Goal: Task Accomplishment & Management: Manage account settings

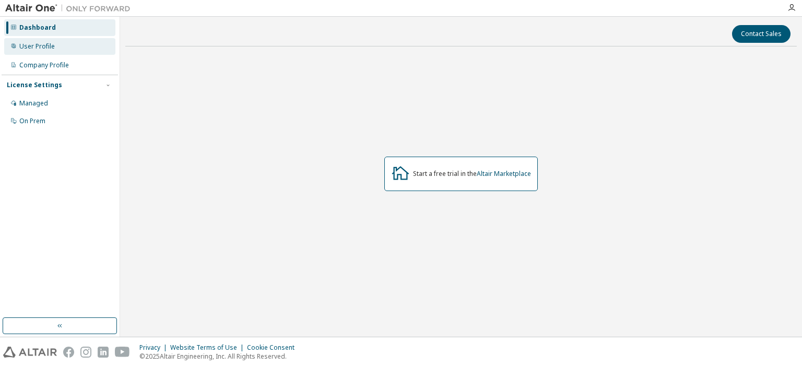
click at [47, 47] on div "User Profile" at bounding box center [36, 46] width 35 height 8
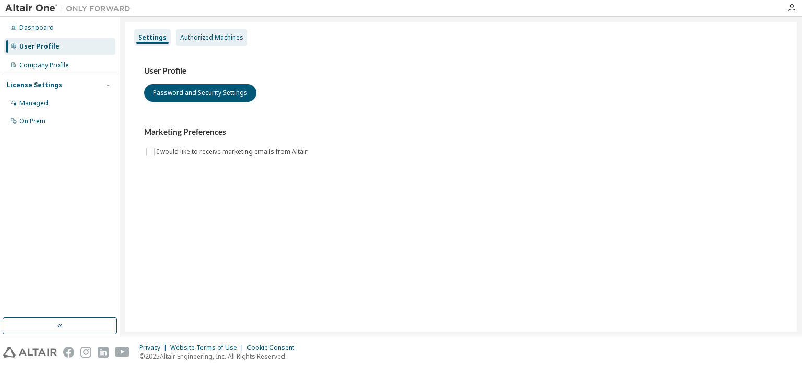
click at [185, 43] on div "Authorized Machines" at bounding box center [212, 37] width 72 height 17
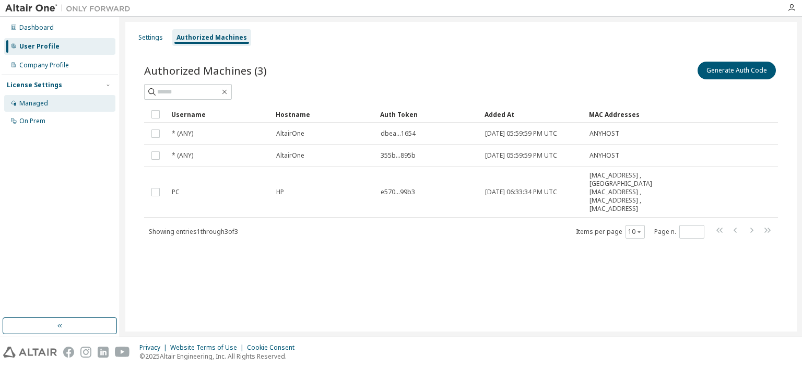
click at [67, 105] on div "Managed" at bounding box center [59, 103] width 111 height 17
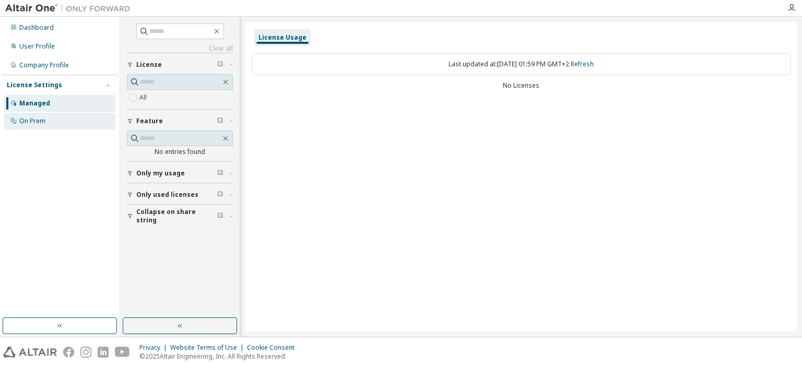
click at [61, 123] on div "On Prem" at bounding box center [59, 121] width 111 height 17
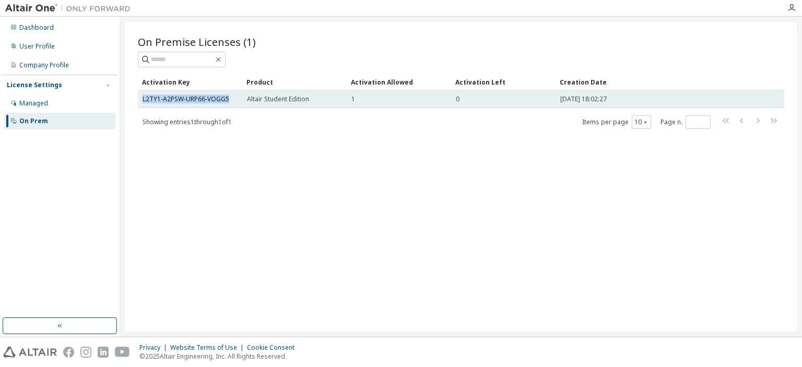
drag, startPoint x: 138, startPoint y: 99, endPoint x: 231, endPoint y: 96, distance: 92.4
click at [231, 96] on td "L2TY1-A2PSW-URP66-VOGG5" at bounding box center [190, 99] width 104 height 18
copy link "L2TY1-A2PSW-URP66-VOGG5"
click at [201, 99] on link "L2TY1-A2PSW-URP66-VOGG5" at bounding box center [185, 98] width 87 height 9
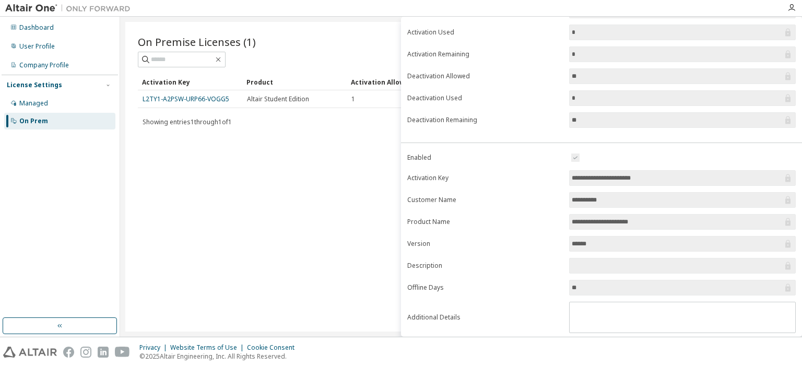
scroll to position [100, 0]
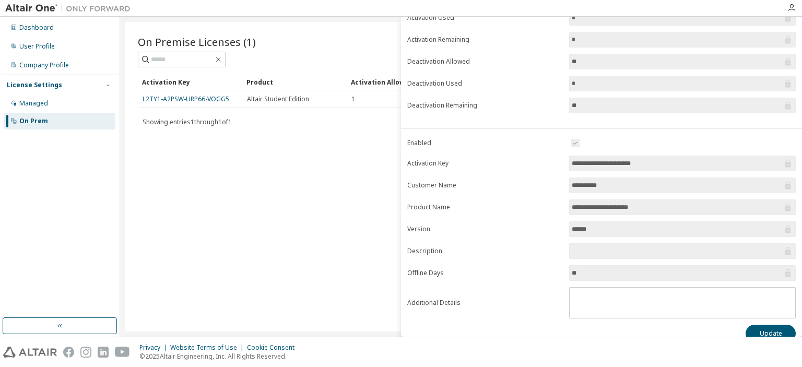
drag, startPoint x: 658, startPoint y: 162, endPoint x: 568, endPoint y: 162, distance: 89.8
click at [572, 162] on input "**********" at bounding box center [677, 163] width 211 height 10
click at [573, 162] on input "**********" at bounding box center [677, 163] width 211 height 10
drag, startPoint x: 572, startPoint y: 162, endPoint x: 659, endPoint y: 162, distance: 87.2
click at [659, 162] on input "**********" at bounding box center [677, 163] width 211 height 10
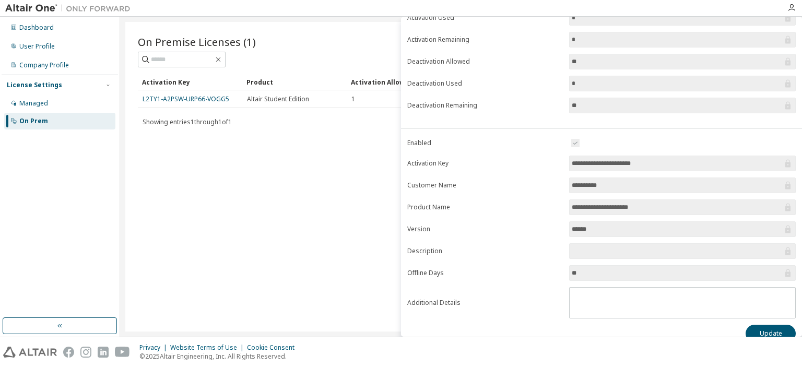
click at [659, 158] on input "**********" at bounding box center [677, 163] width 211 height 10
drag, startPoint x: 659, startPoint y: 161, endPoint x: 569, endPoint y: 169, distance: 90.2
click at [572, 169] on input "**********" at bounding box center [677, 163] width 211 height 10
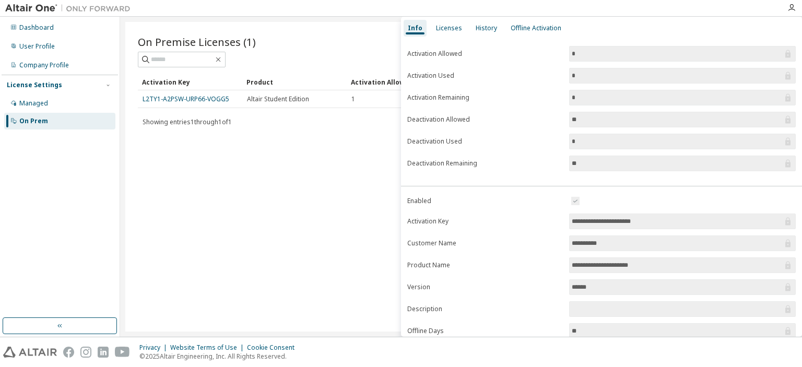
scroll to position [0, 0]
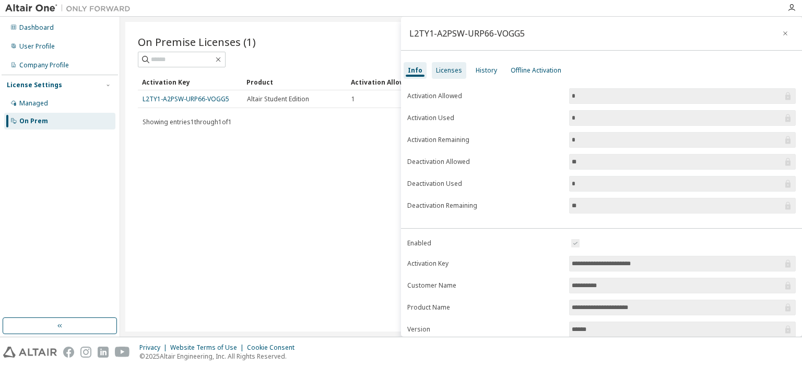
click at [460, 72] on div "Licenses" at bounding box center [449, 70] width 34 height 17
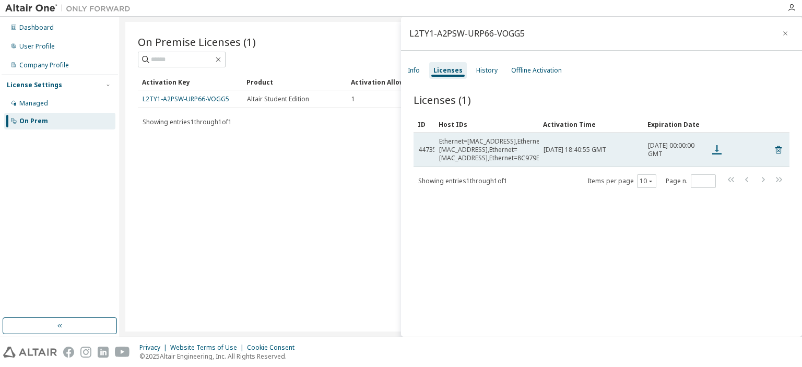
click at [719, 146] on icon at bounding box center [716, 150] width 13 height 13
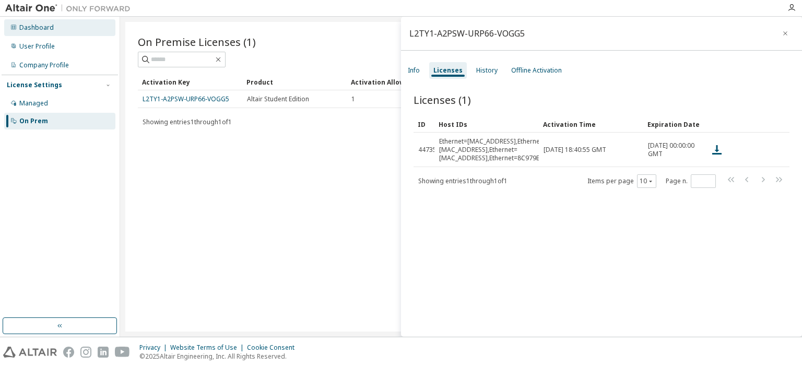
click at [48, 35] on div "Dashboard" at bounding box center [59, 27] width 111 height 17
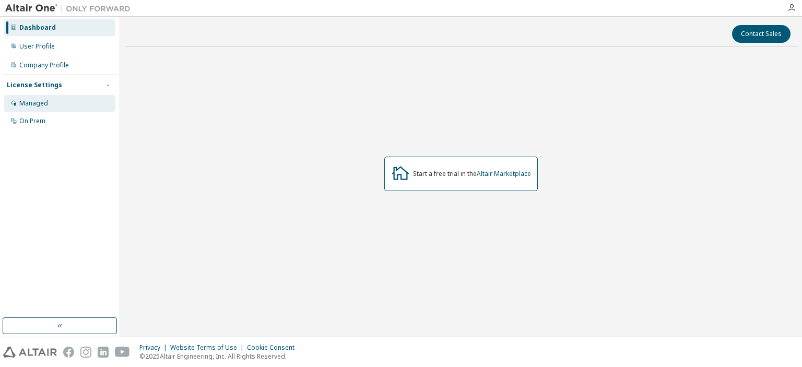
click at [39, 108] on div "Managed" at bounding box center [59, 103] width 111 height 17
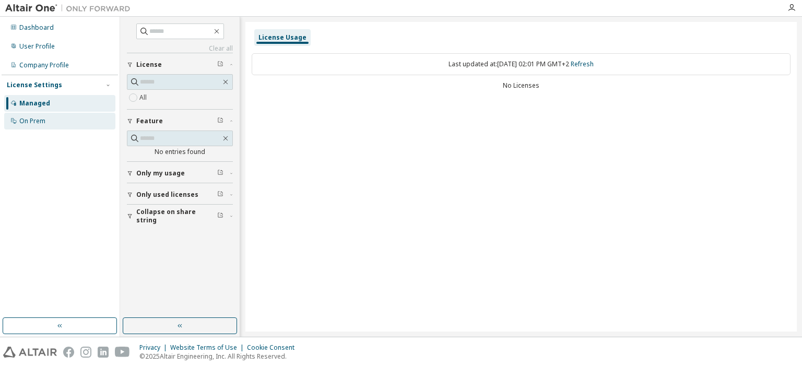
click at [31, 126] on div "On Prem" at bounding box center [59, 121] width 111 height 17
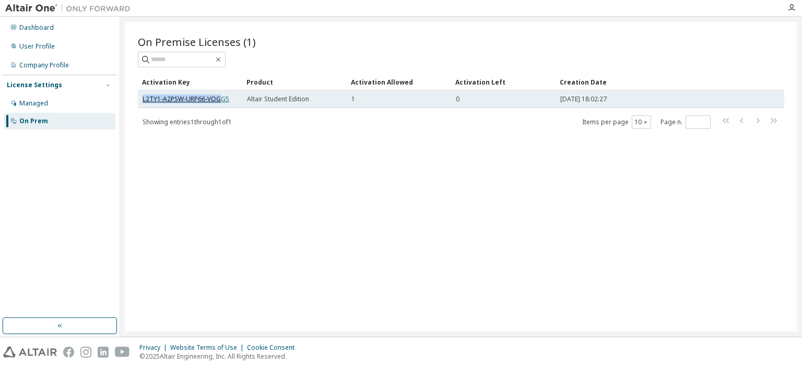
drag, startPoint x: 141, startPoint y: 97, endPoint x: 221, endPoint y: 97, distance: 79.9
click at [221, 97] on td "L2TY1-A2PSW-URP66-VOGG5" at bounding box center [190, 99] width 104 height 18
click at [220, 98] on link "L2TY1-A2PSW-URP66-VOGG5" at bounding box center [185, 98] width 87 height 9
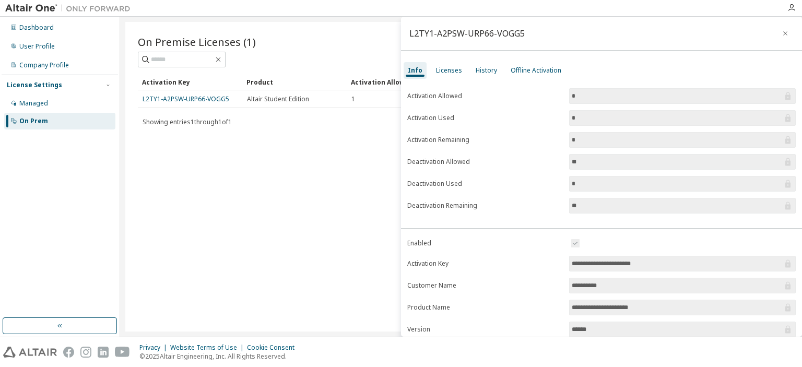
drag, startPoint x: 660, startPoint y: 260, endPoint x: 566, endPoint y: 264, distance: 94.5
click at [572, 264] on input "**********" at bounding box center [677, 263] width 211 height 10
click at [792, 9] on icon "button" at bounding box center [791, 8] width 8 height 8
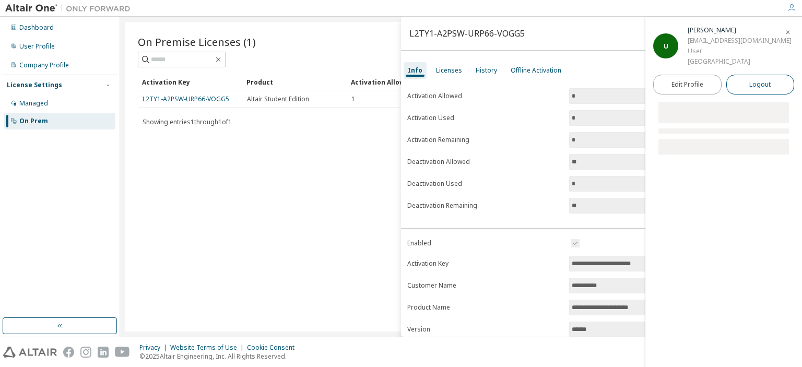
click at [748, 83] on button "Logout" at bounding box center [760, 85] width 68 height 20
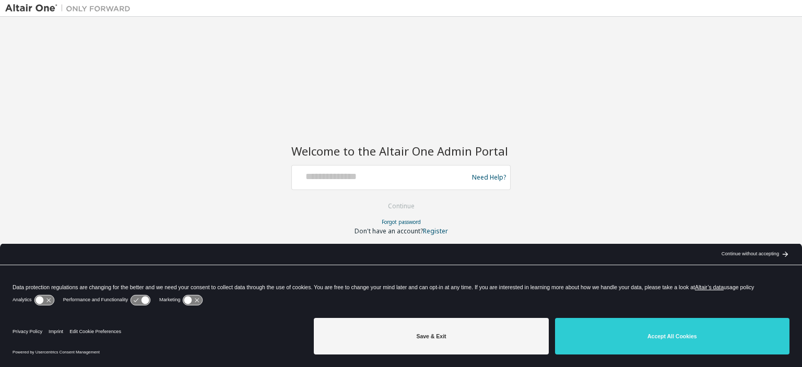
click at [613, 347] on button "Accept All Cookies" at bounding box center [672, 336] width 234 height 37
